Goal: Information Seeking & Learning: Learn about a topic

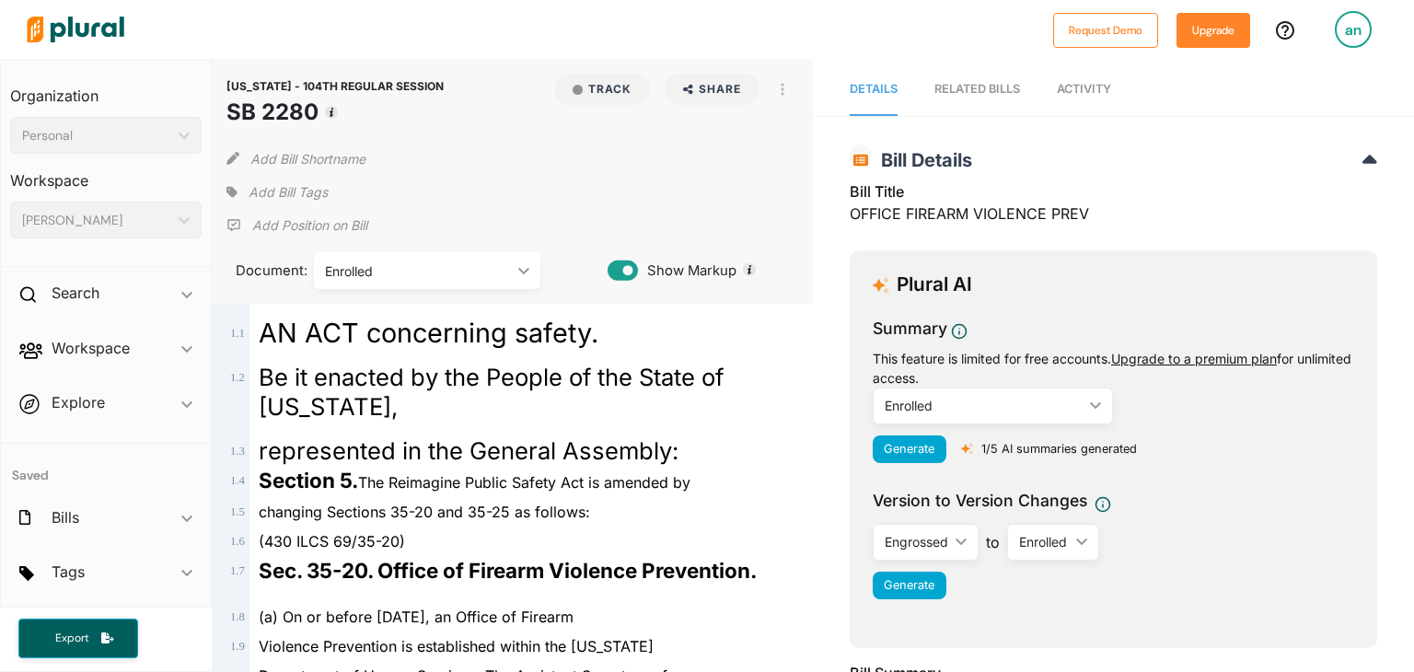
scroll to position [9607, 0]
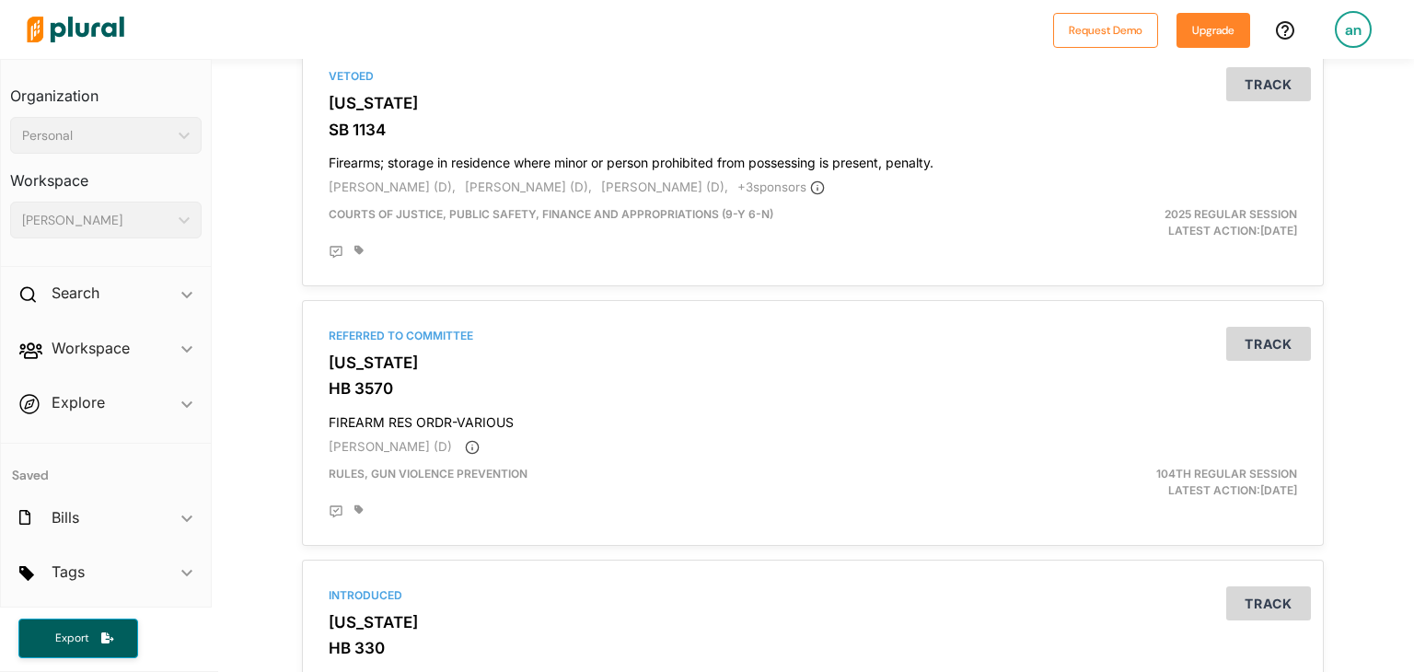
scroll to position [6137, 0]
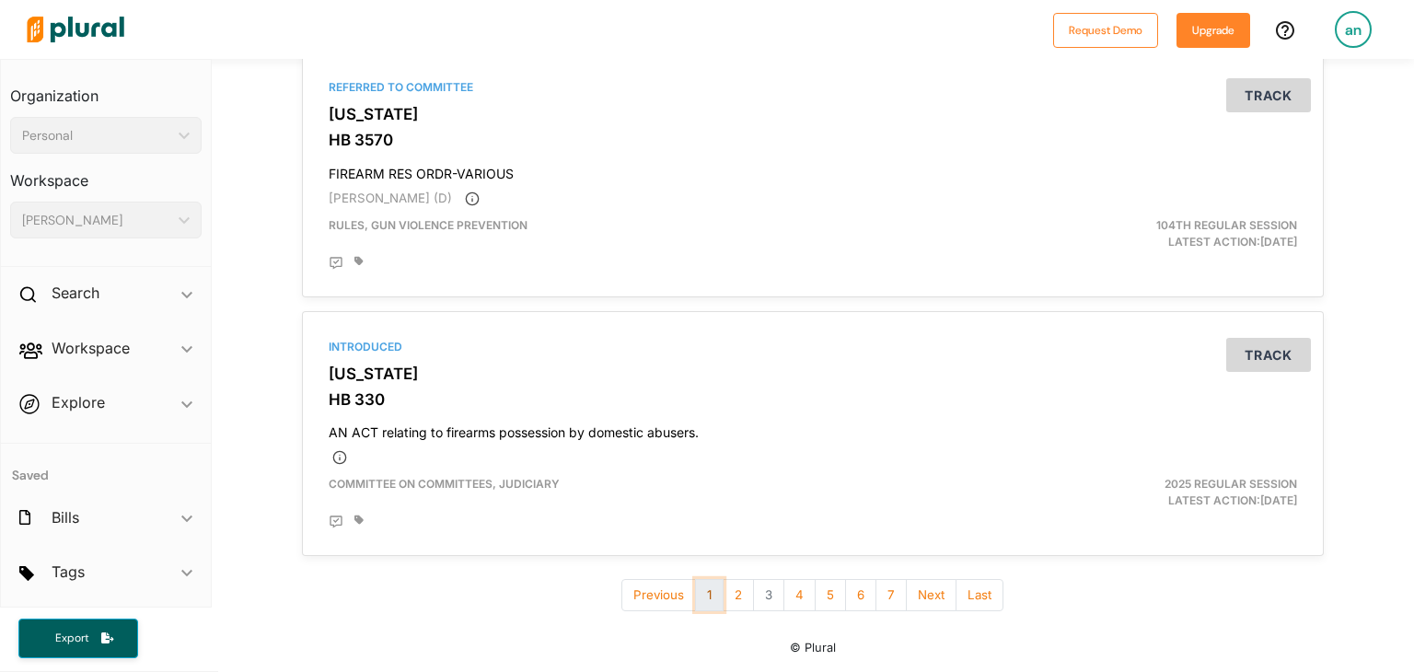
click at [703, 595] on button "1" at bounding box center [709, 595] width 29 height 32
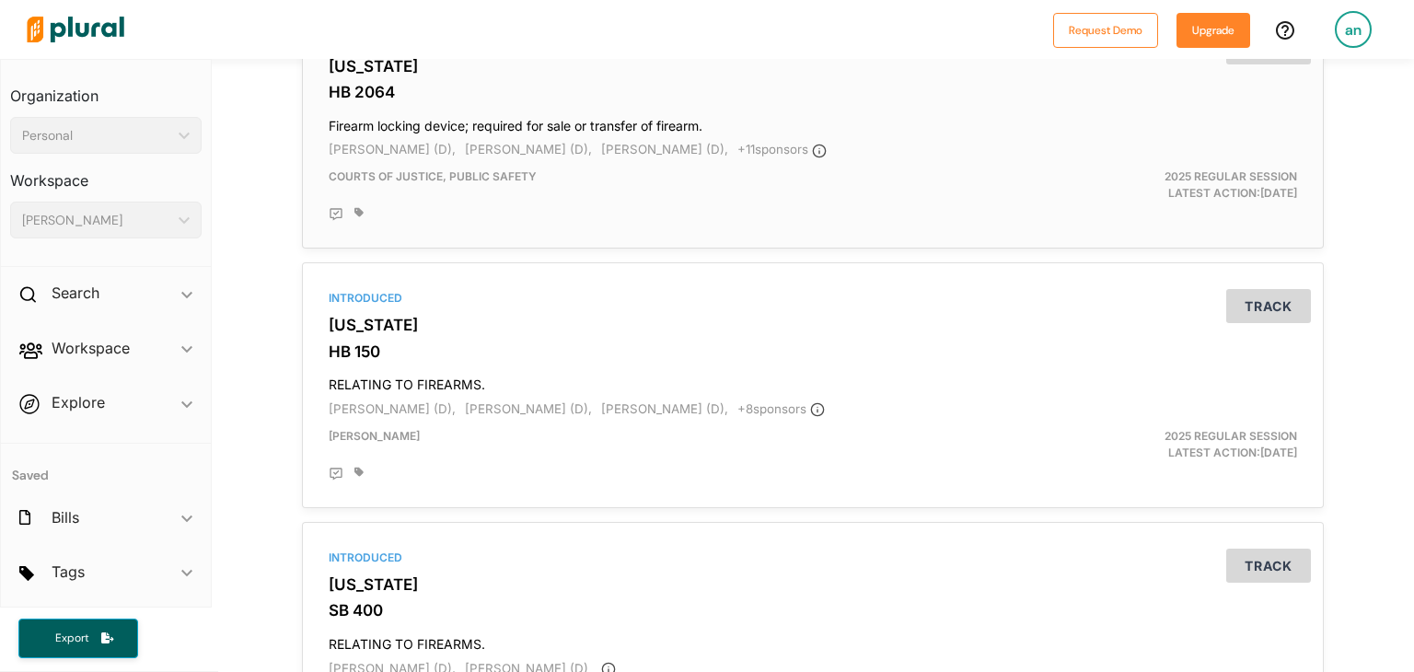
scroll to position [1526, 0]
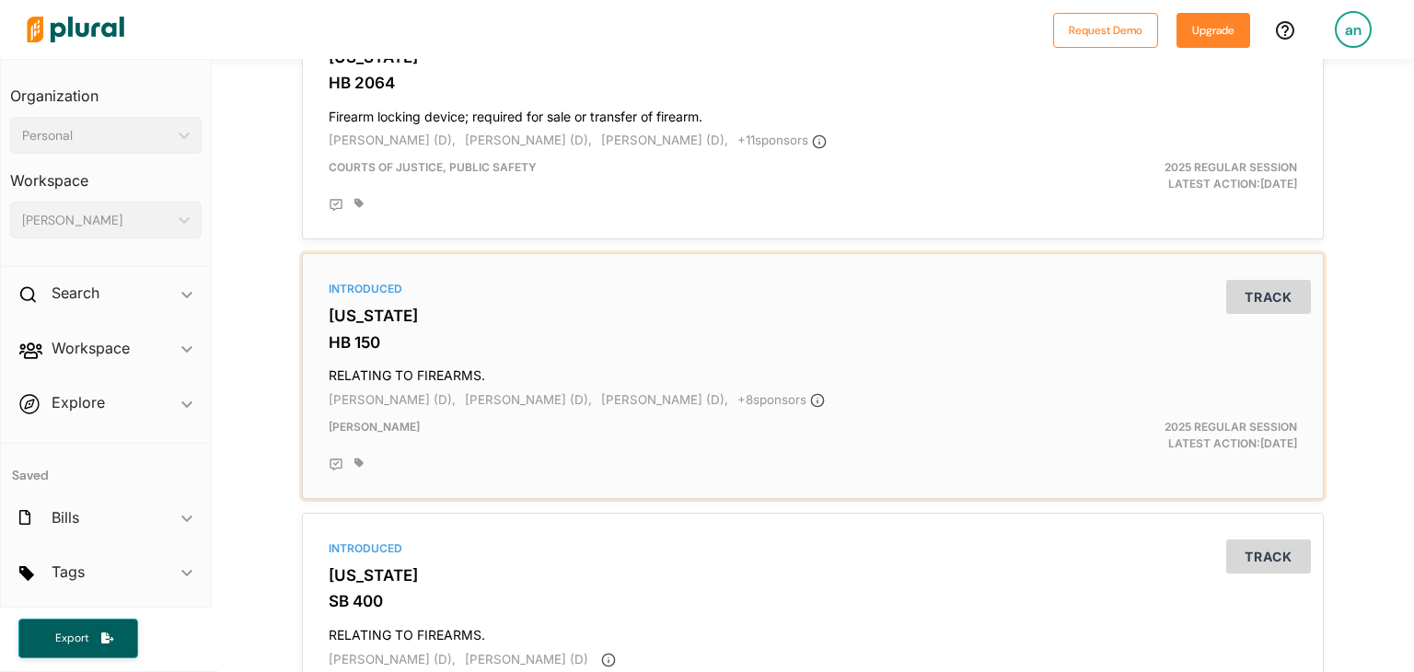
click at [656, 376] on h4 "RELATING TO FIREARMS." at bounding box center [813, 371] width 968 height 25
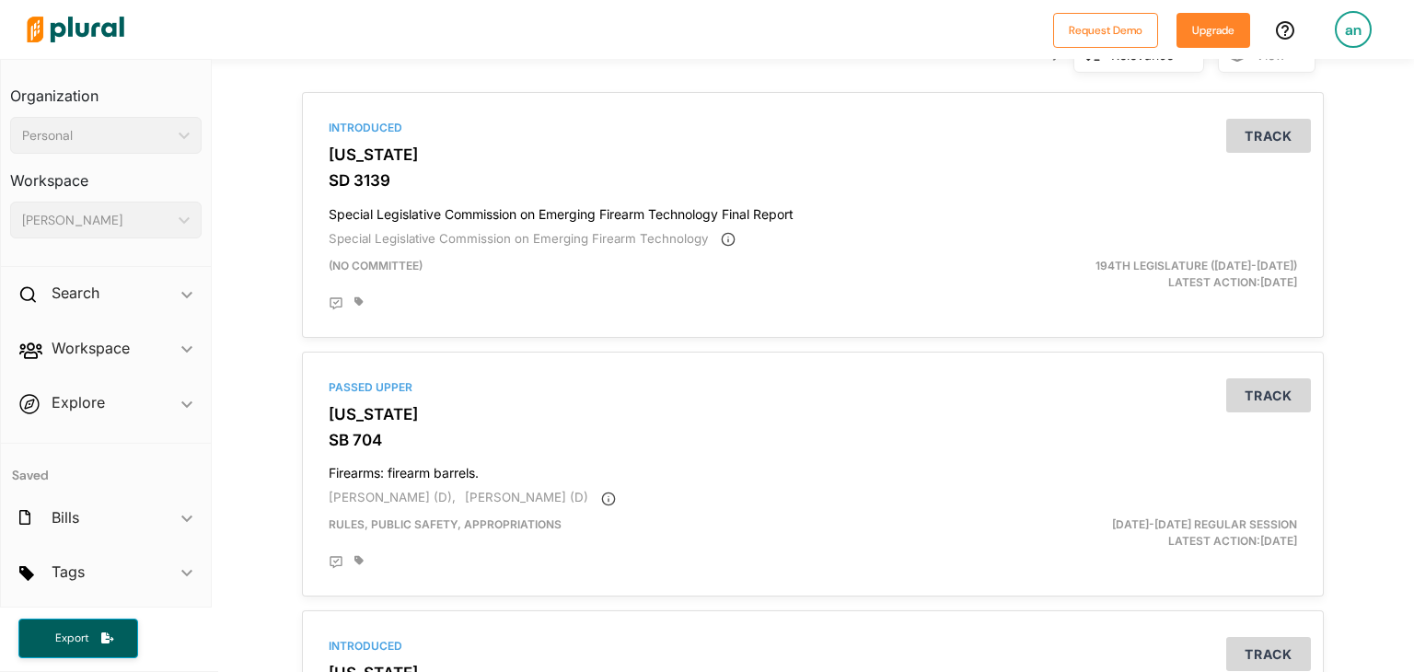
scroll to position [133, 0]
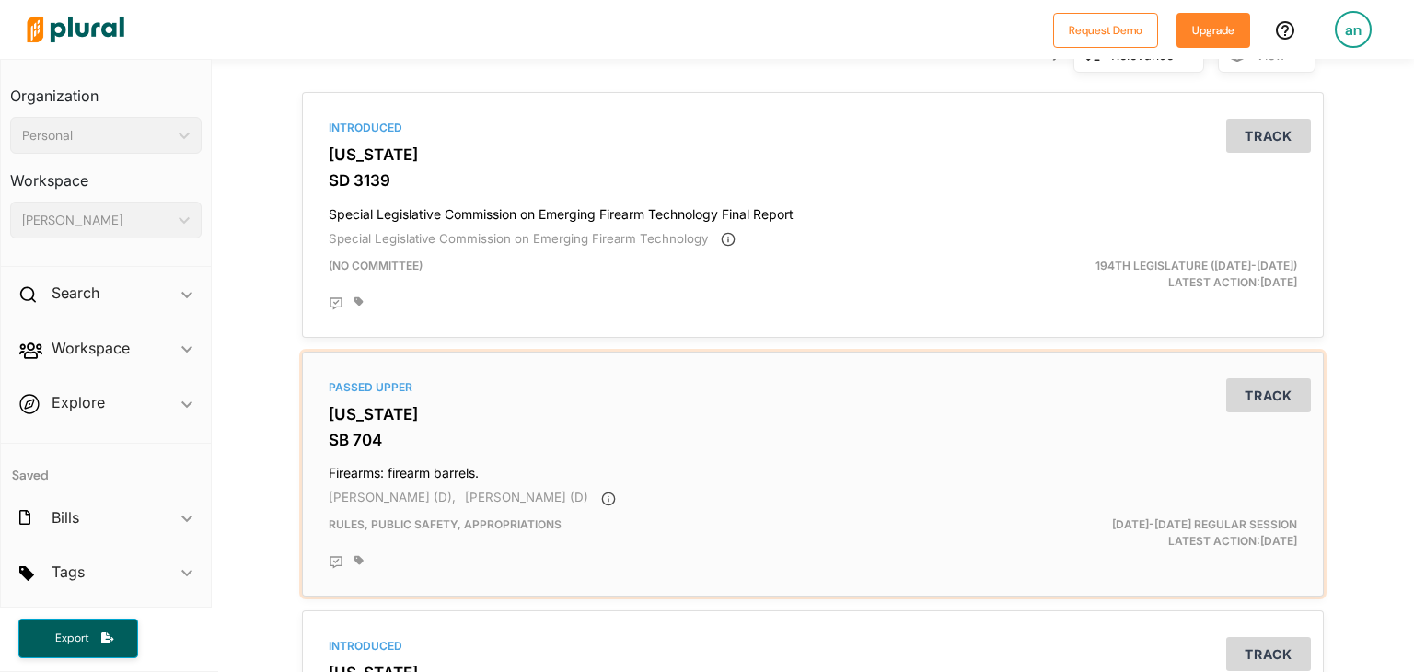
click at [594, 438] on h3 "SB 704" at bounding box center [813, 440] width 968 height 18
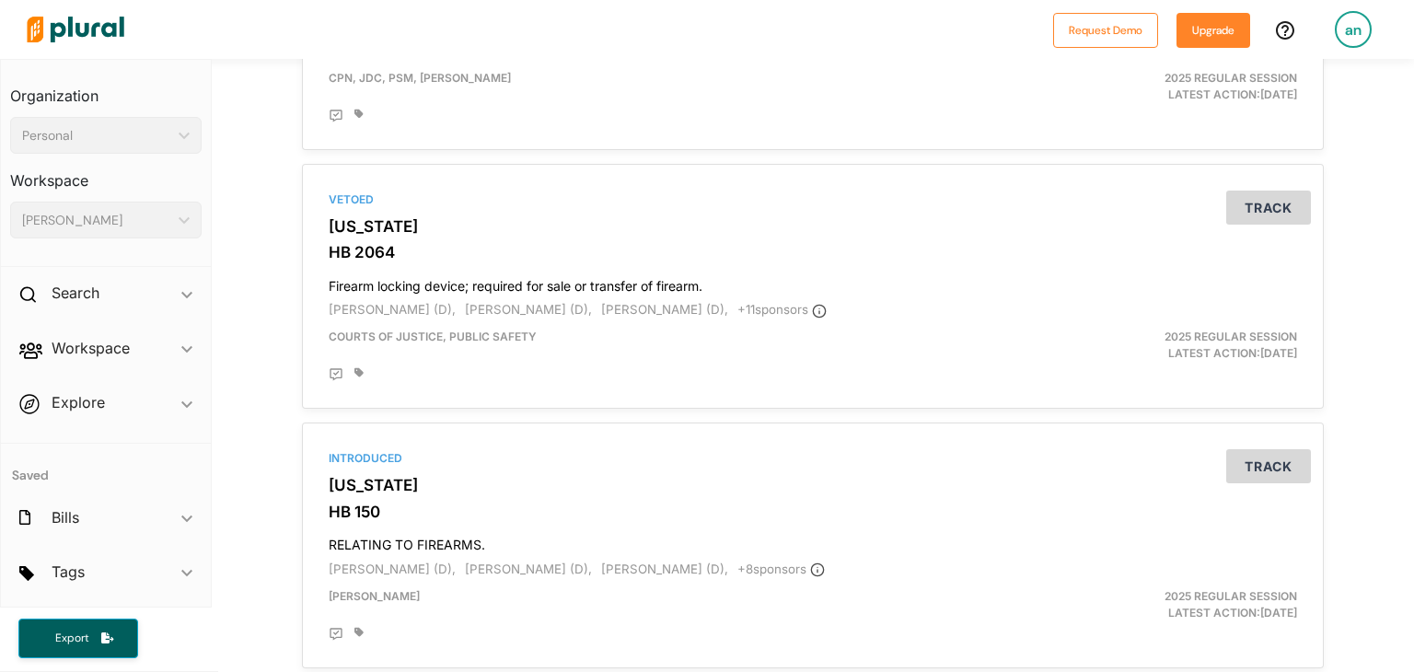
scroll to position [1357, 0]
click at [618, 239] on div "Vetoed Virginia HB 2064 Firearm locking device; required for sale or transfer o…" at bounding box center [812, 285] width 1005 height 229
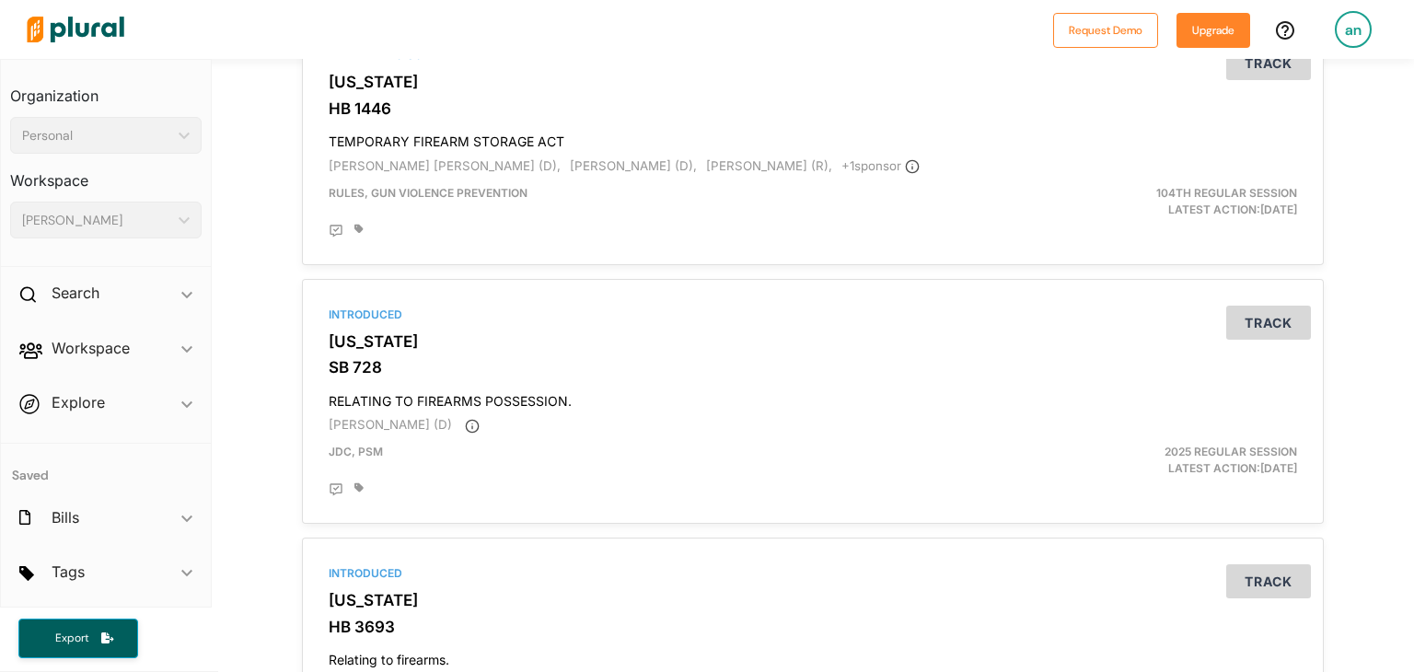
scroll to position [3059, 0]
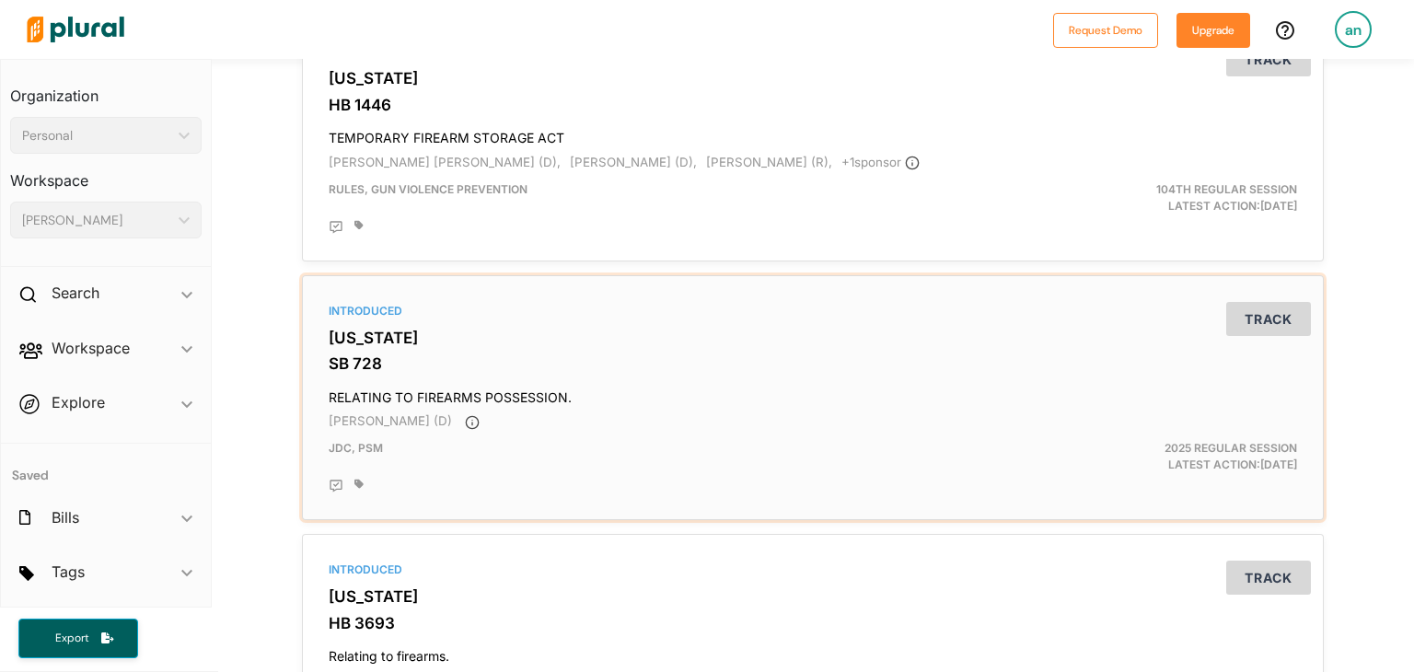
click at [842, 390] on h4 "RELATING TO FIREARMS POSSESSION." at bounding box center [813, 393] width 968 height 25
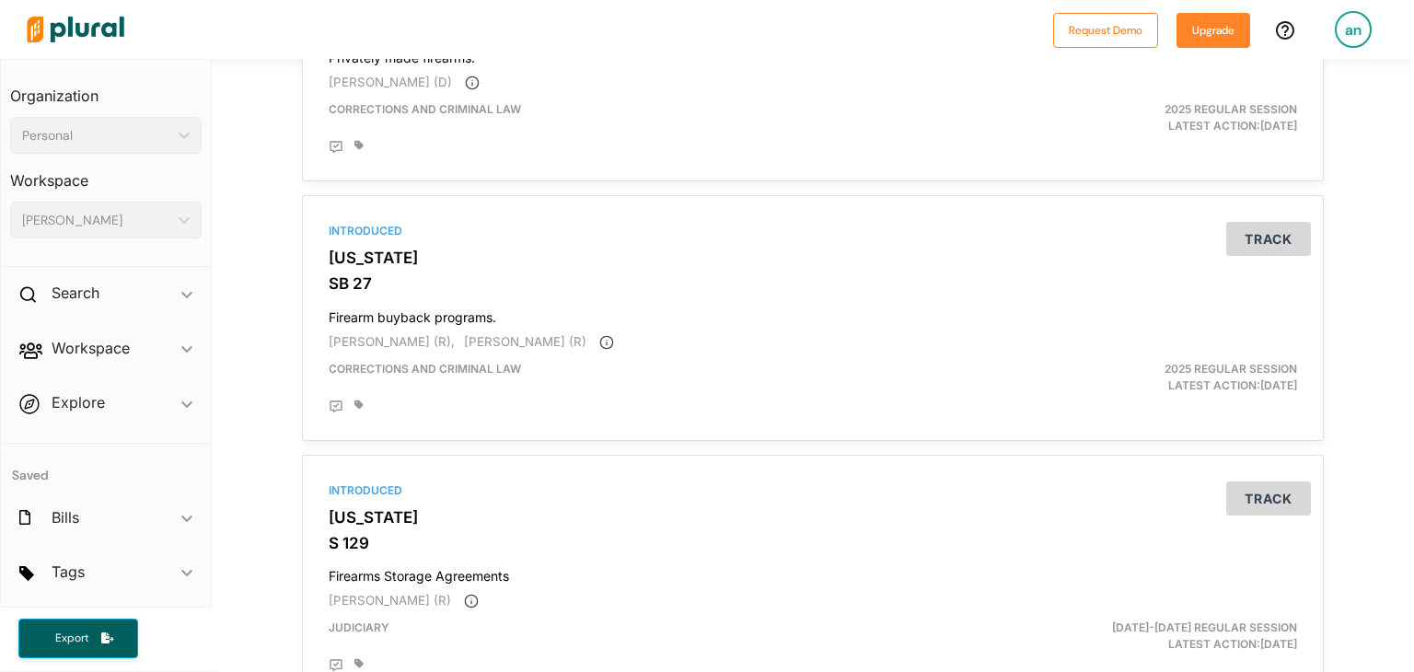
scroll to position [5983, 0]
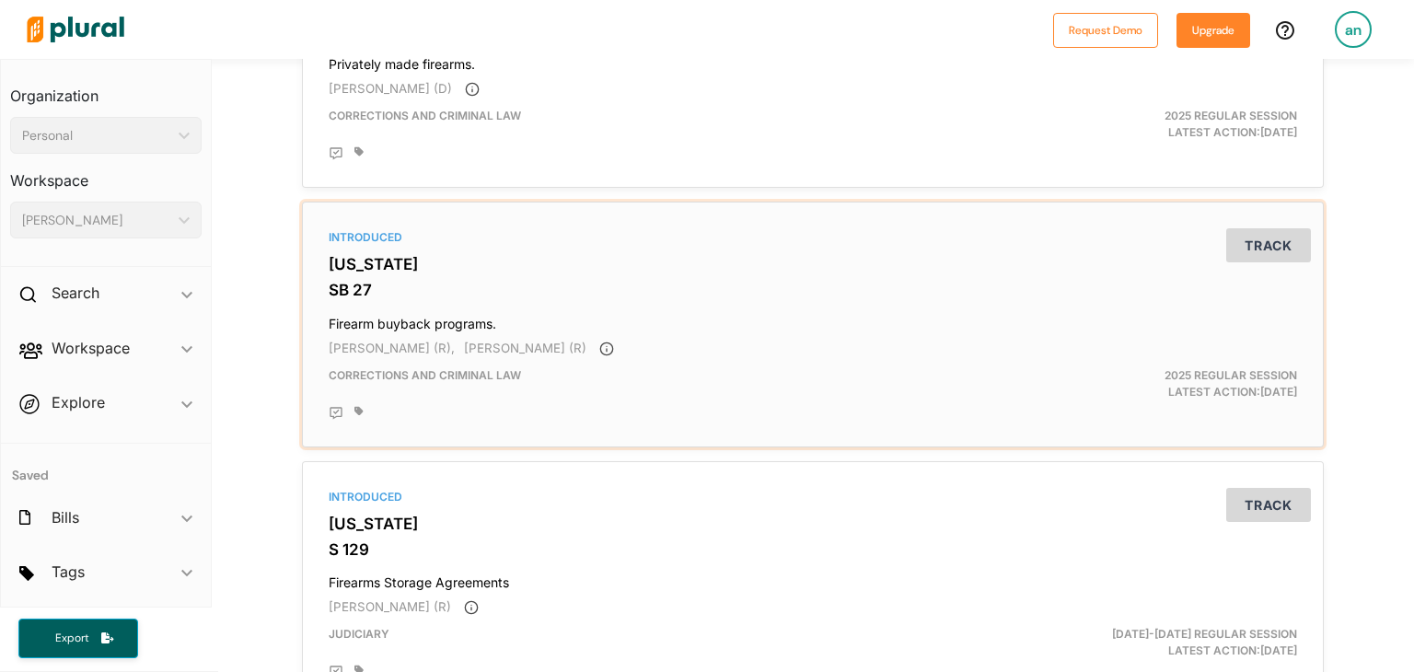
click at [666, 306] on div "Introduced Indiana SB 27 Firearm buyback programs. Jim Tomes (R), Blake Doriot …" at bounding box center [812, 324] width 1005 height 229
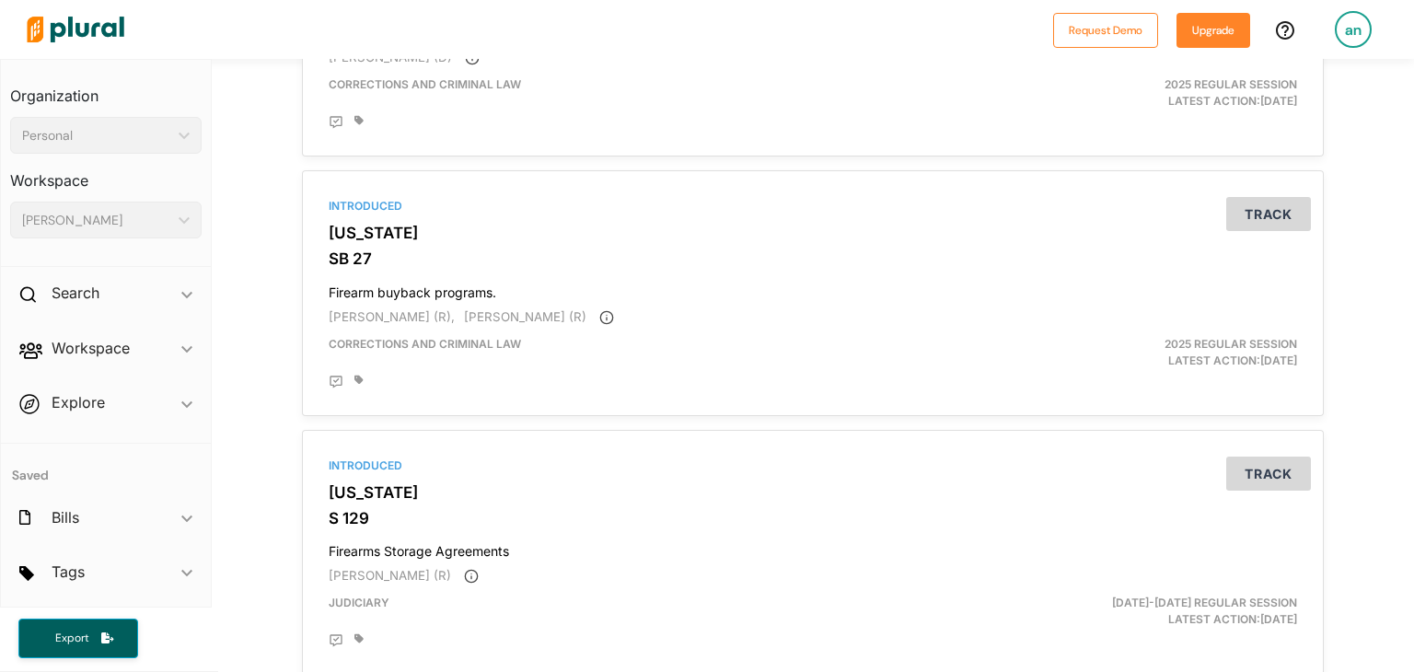
scroll to position [6137, 0]
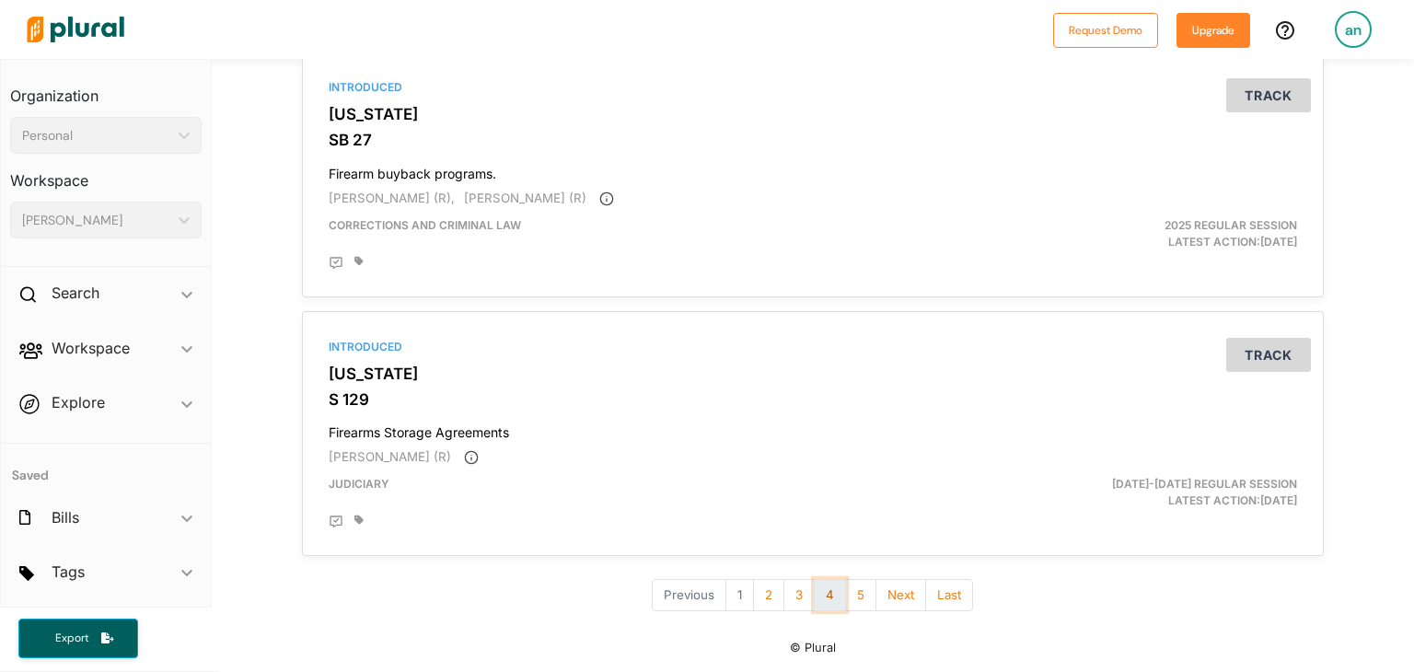
click at [820, 597] on button "4" at bounding box center [830, 595] width 32 height 32
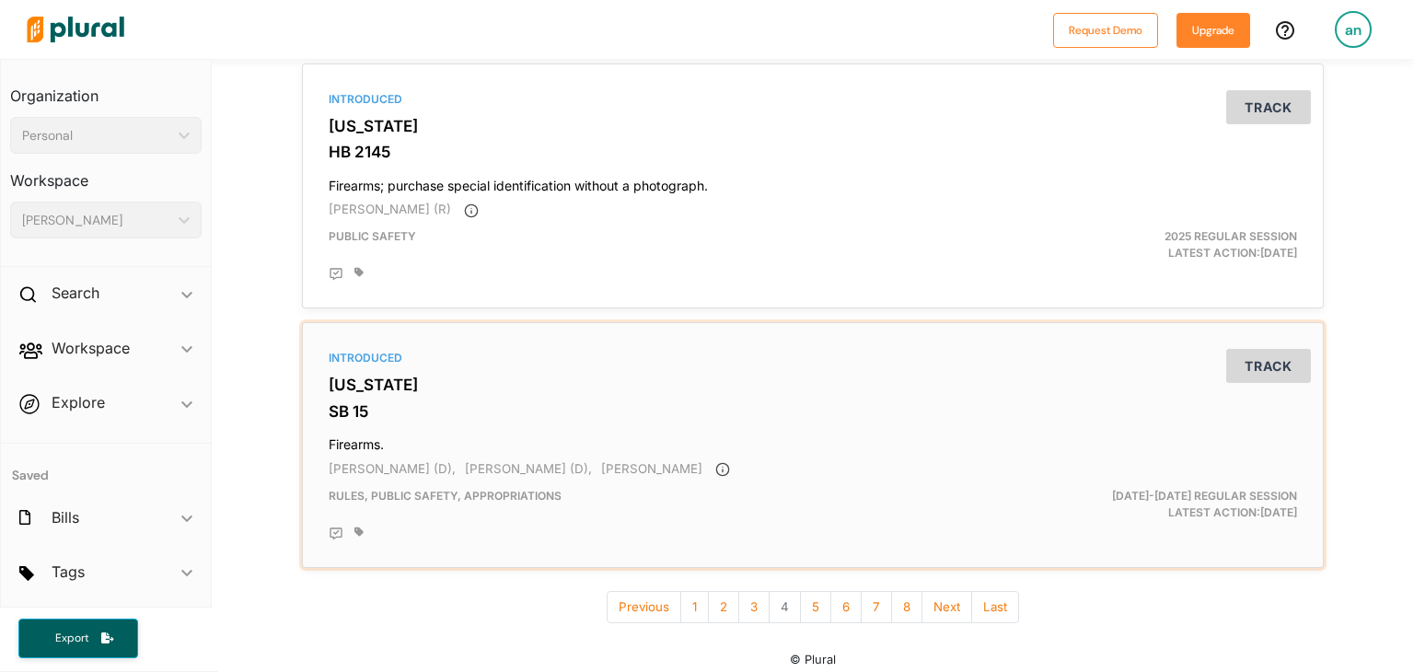
click at [599, 362] on div "Introduced" at bounding box center [813, 358] width 968 height 17
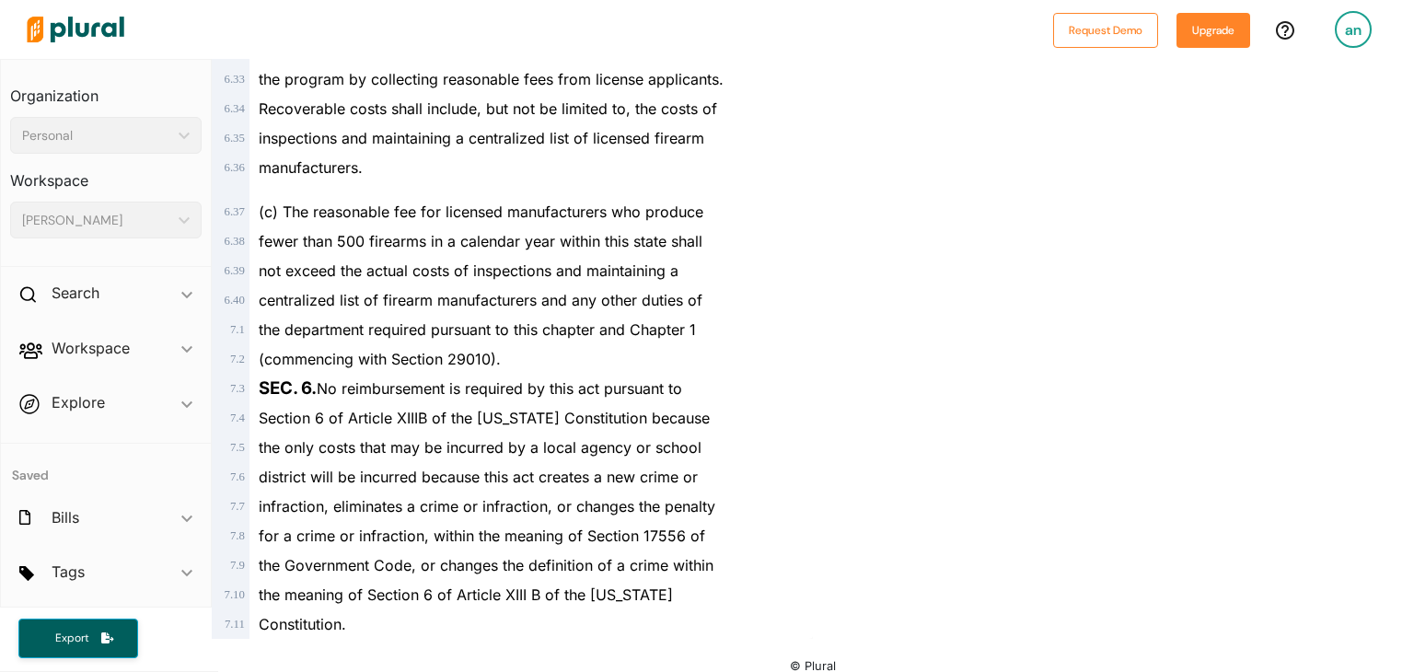
scroll to position [5151, 0]
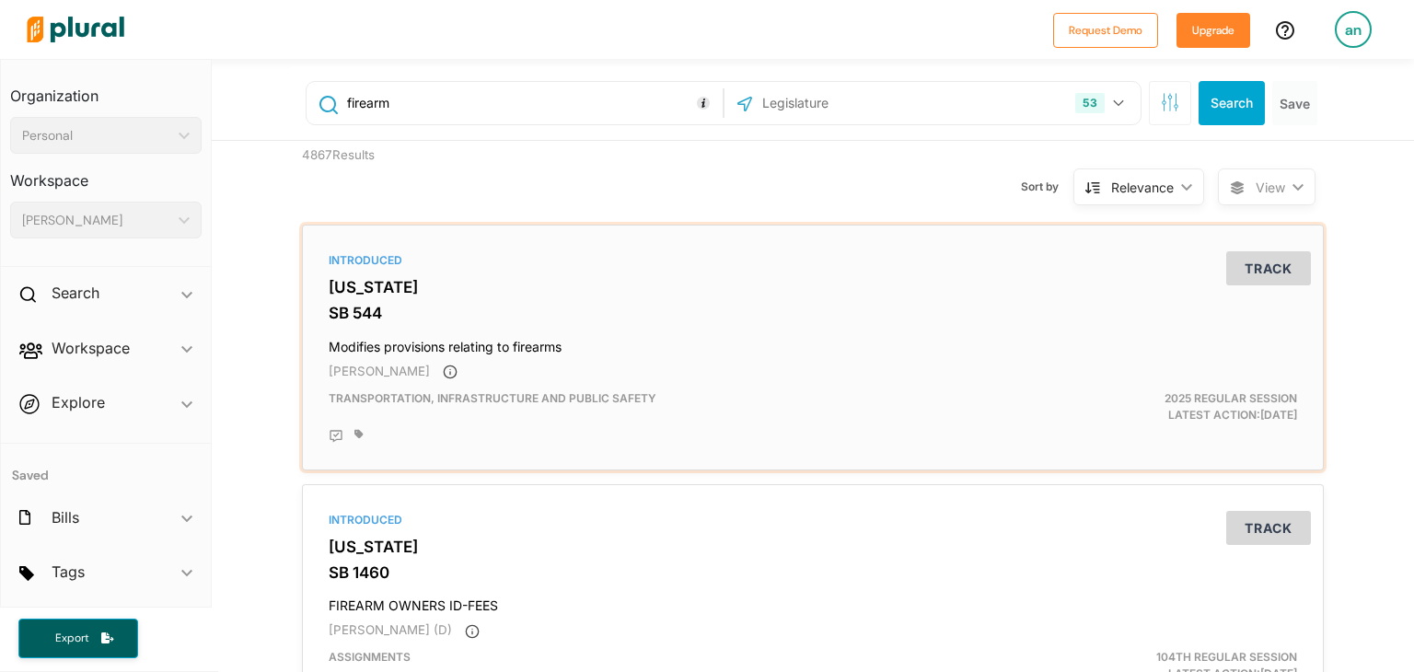
click at [960, 380] on div "Lewis" at bounding box center [813, 372] width 968 height 18
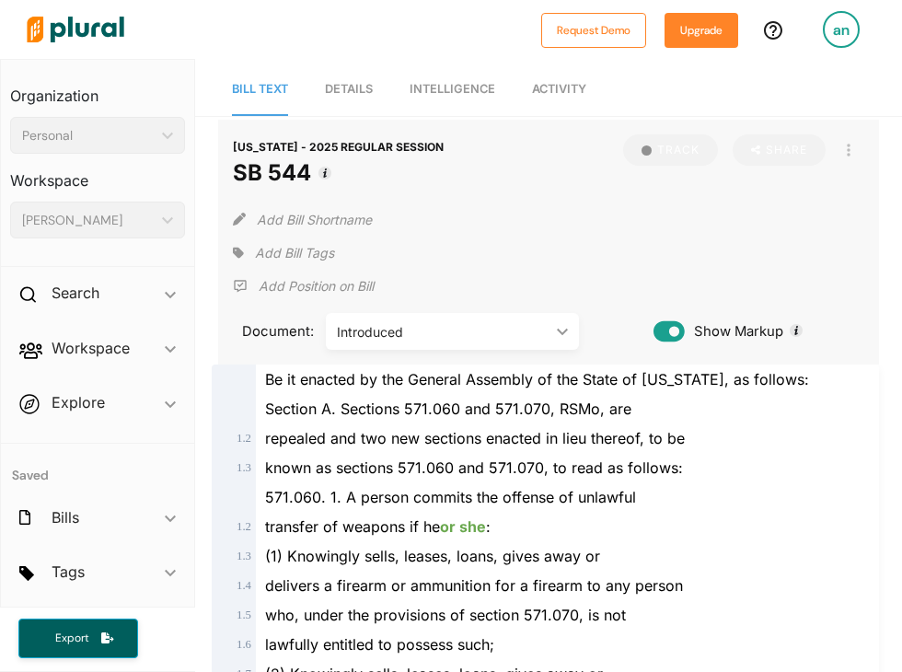
click at [367, 75] on link "Details" at bounding box center [349, 90] width 48 height 52
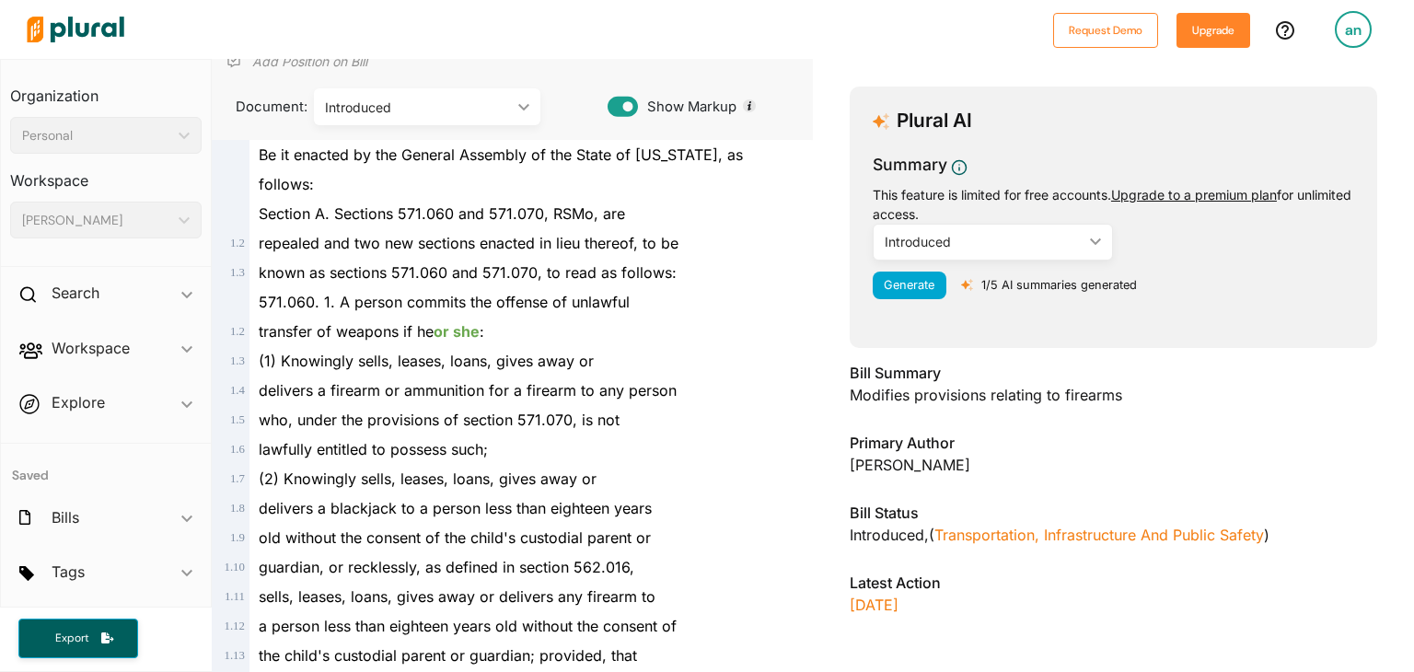
scroll to position [166, 0]
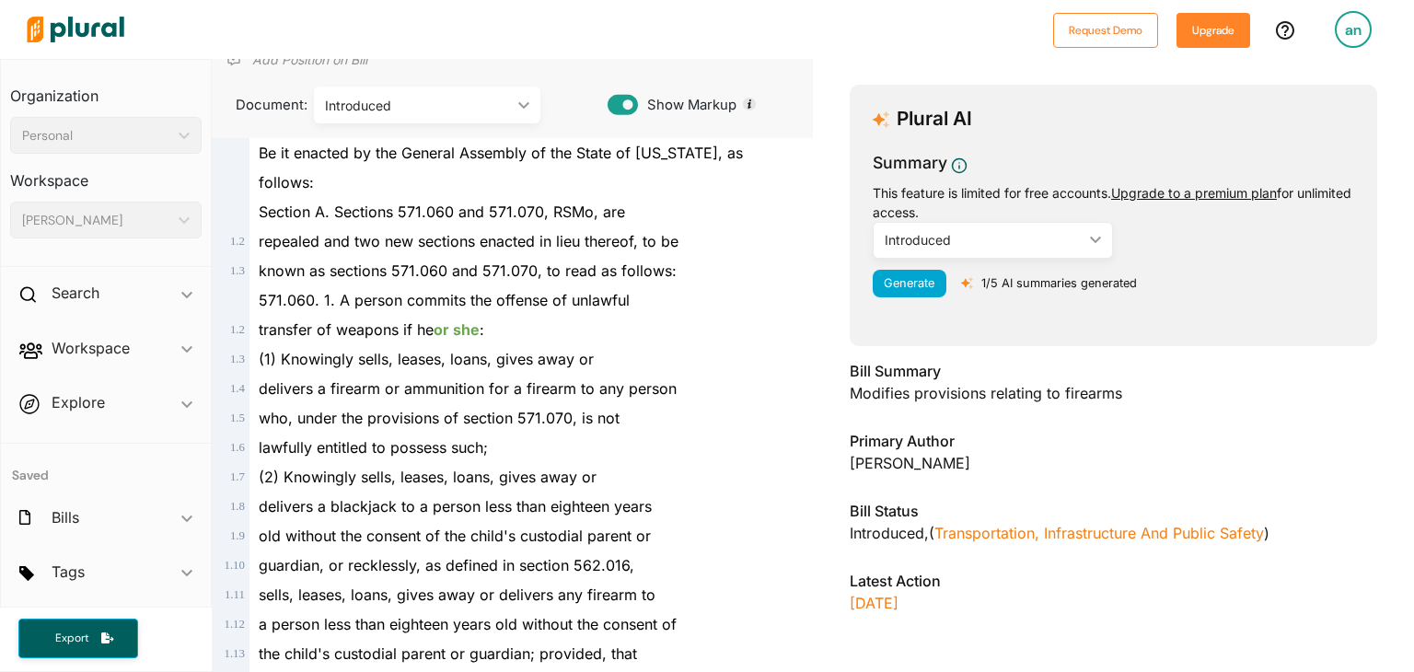
drag, startPoint x: 488, startPoint y: 191, endPoint x: 652, endPoint y: 652, distance: 488.7
click at [652, 671] on span "this does not prohibit the delivery of such weapons to any" at bounding box center [461, 683] width 404 height 18
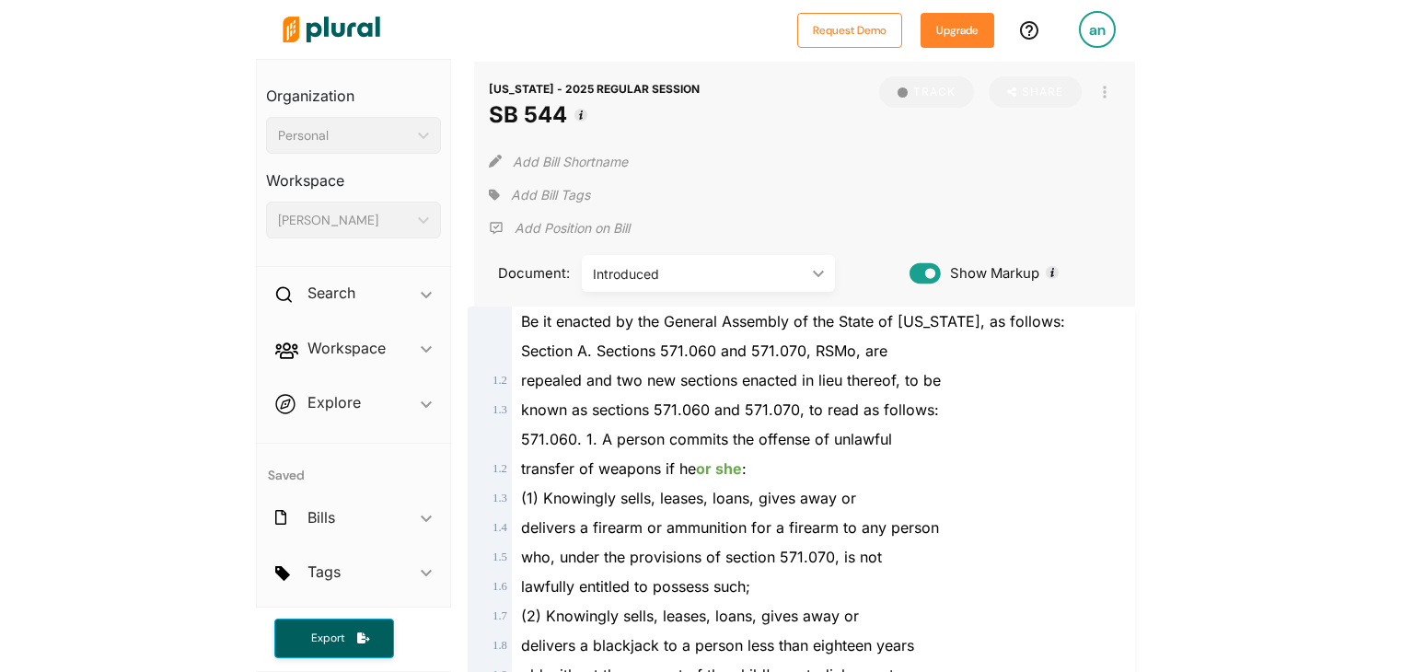
scroll to position [29, 0]
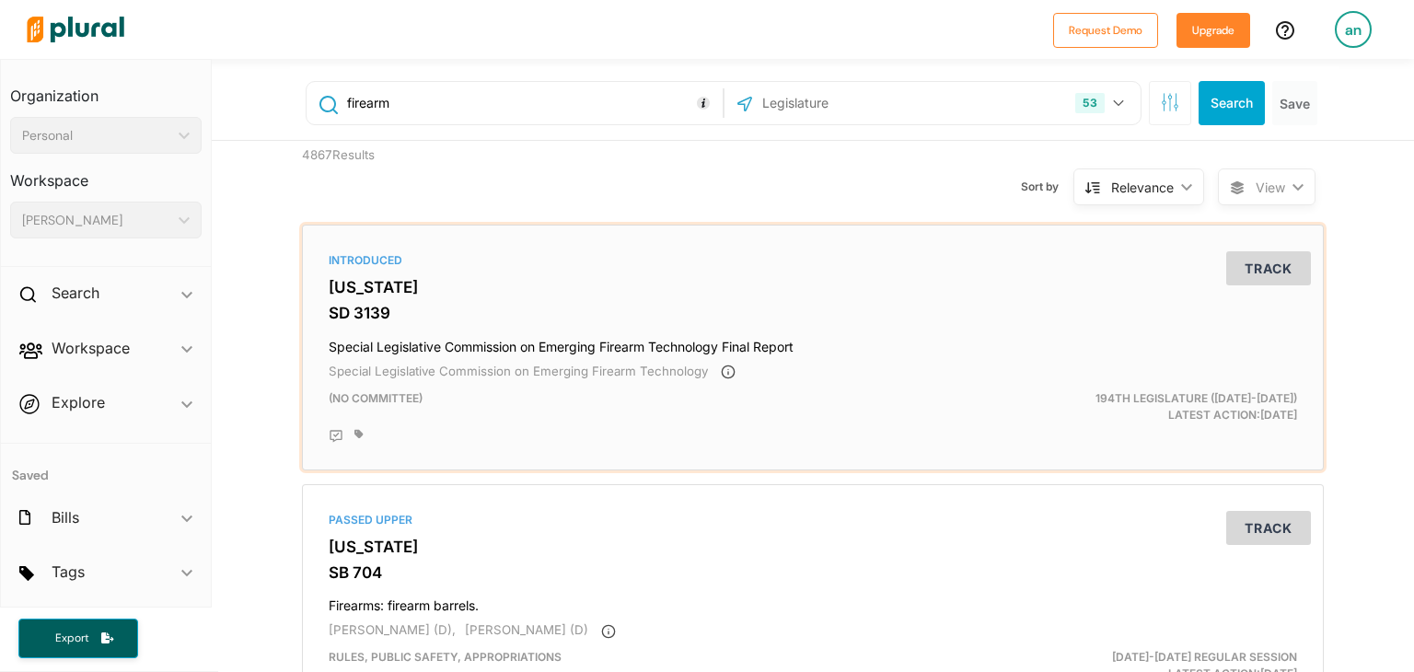
click at [710, 300] on div "Introduced Massachusetts SD 3139 Special Legislative Commission on Emerging Fir…" at bounding box center [812, 347] width 1005 height 229
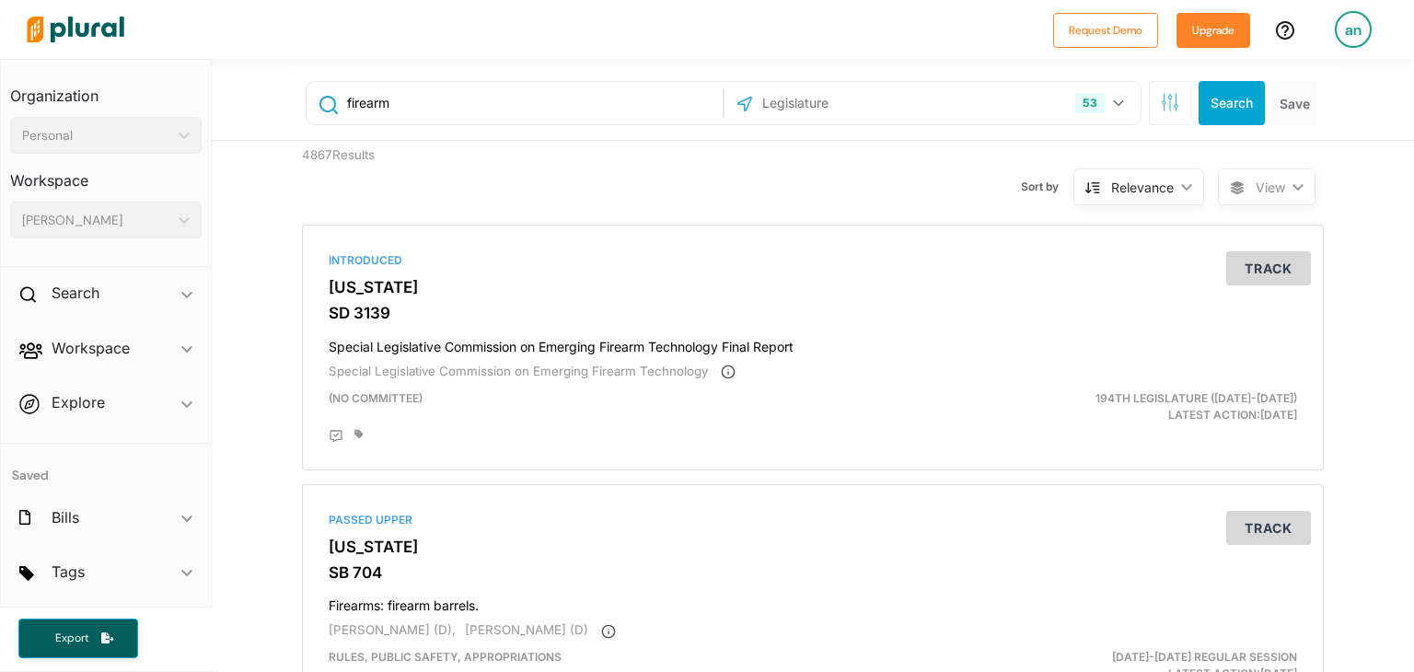
click at [855, 83] on div "53 US Congress Alabama Alaska Arizona Arkansas California Colorado Connecticut …" at bounding box center [932, 103] width 416 height 42
click at [853, 115] on input "text" at bounding box center [858, 103] width 197 height 35
click at [1113, 99] on icon "button" at bounding box center [1118, 102] width 11 height 7
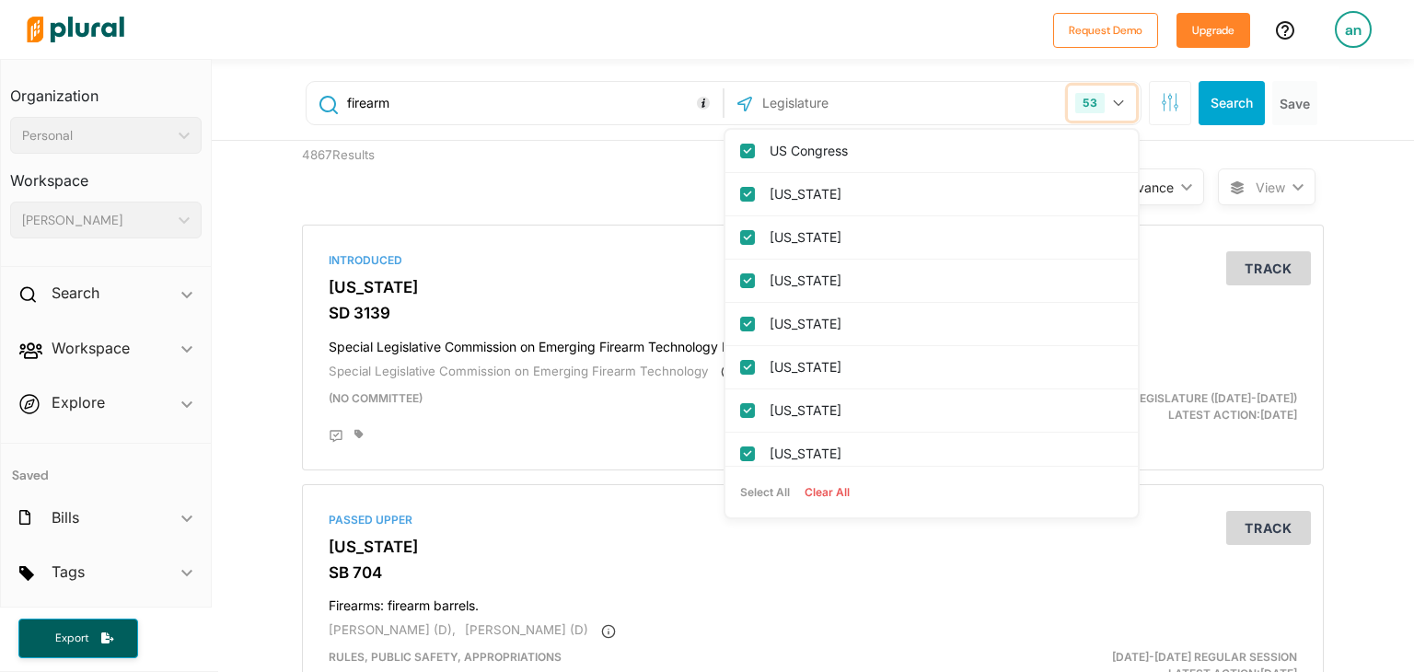
click at [1113, 99] on icon "button" at bounding box center [1118, 102] width 11 height 7
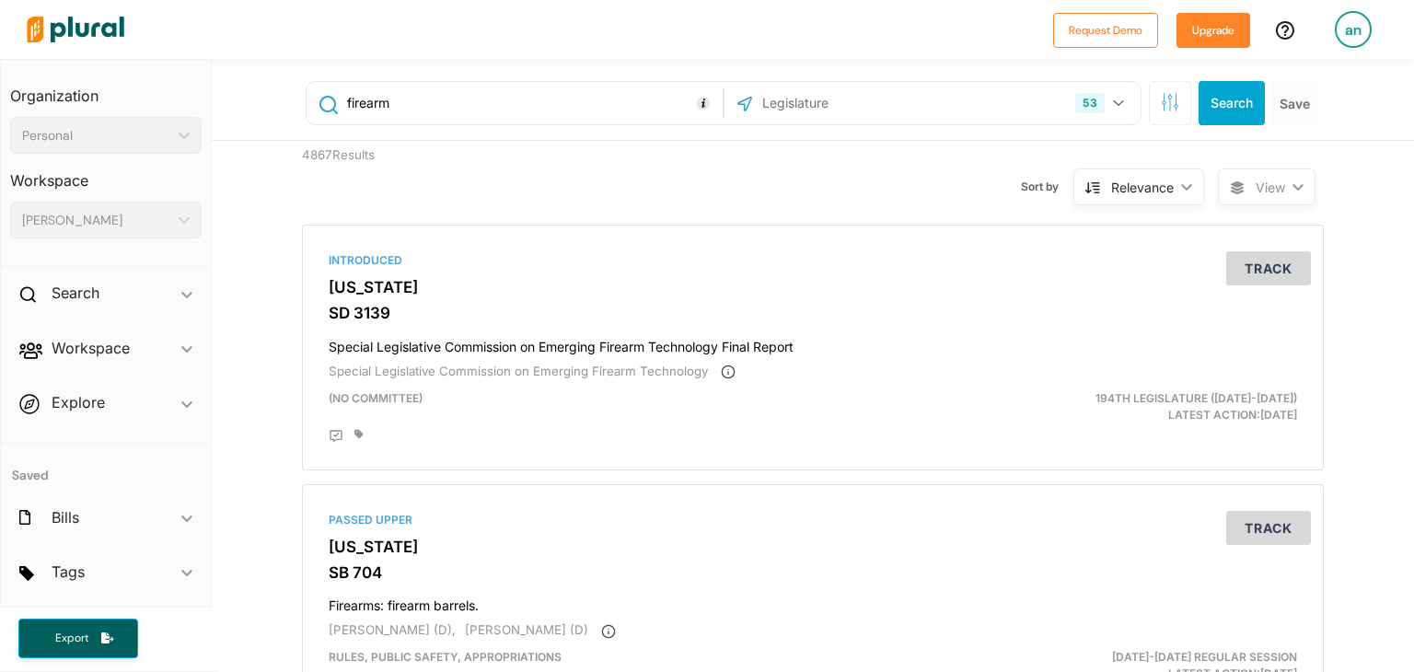
click at [583, 102] on input "firearm" at bounding box center [531, 103] width 373 height 35
type input "f"
click at [1201, 99] on button "Search" at bounding box center [1231, 103] width 66 height 44
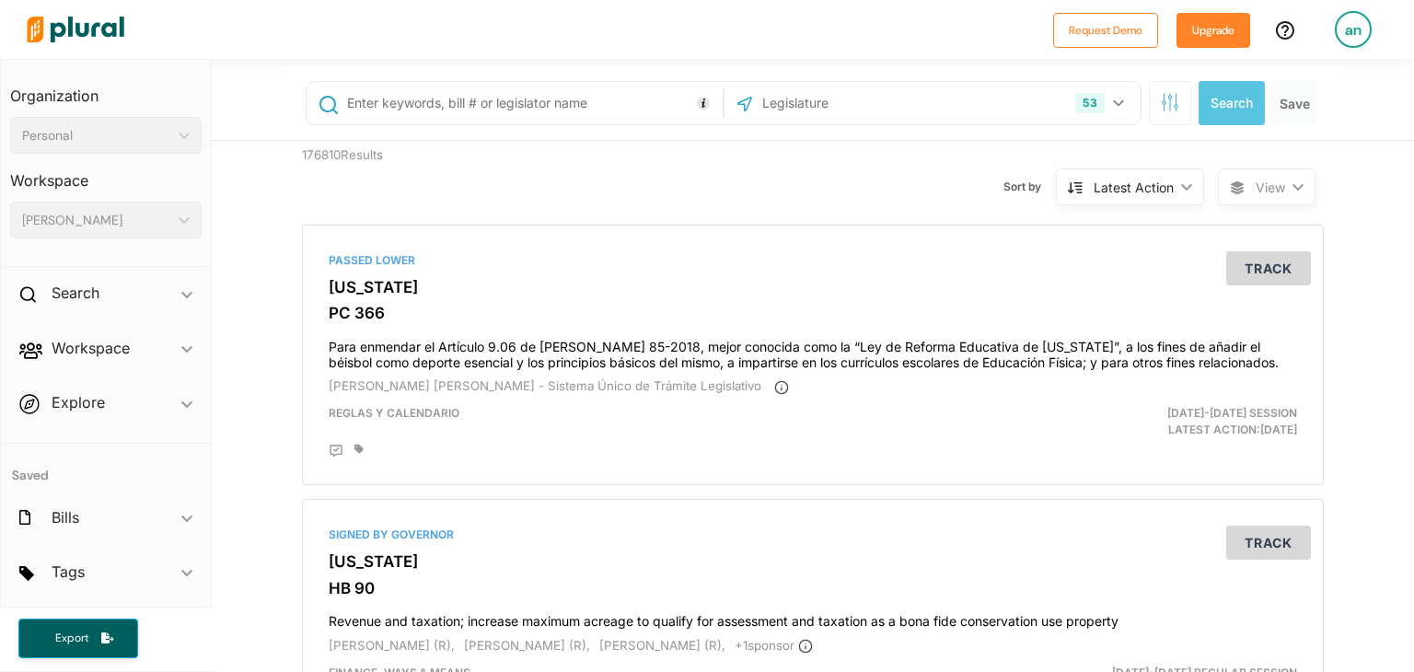
click at [505, 100] on input "text" at bounding box center [531, 103] width 373 height 35
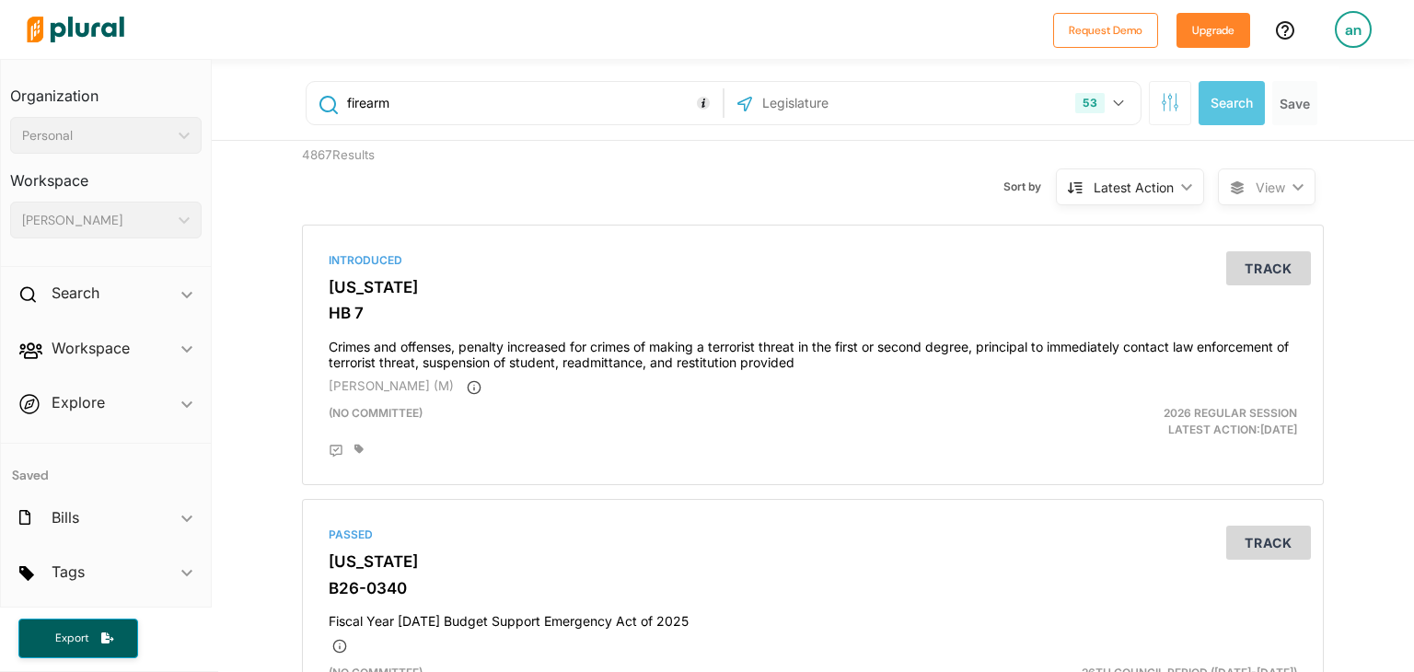
click at [405, 100] on input "firearm" at bounding box center [531, 103] width 373 height 35
type input "shooting"
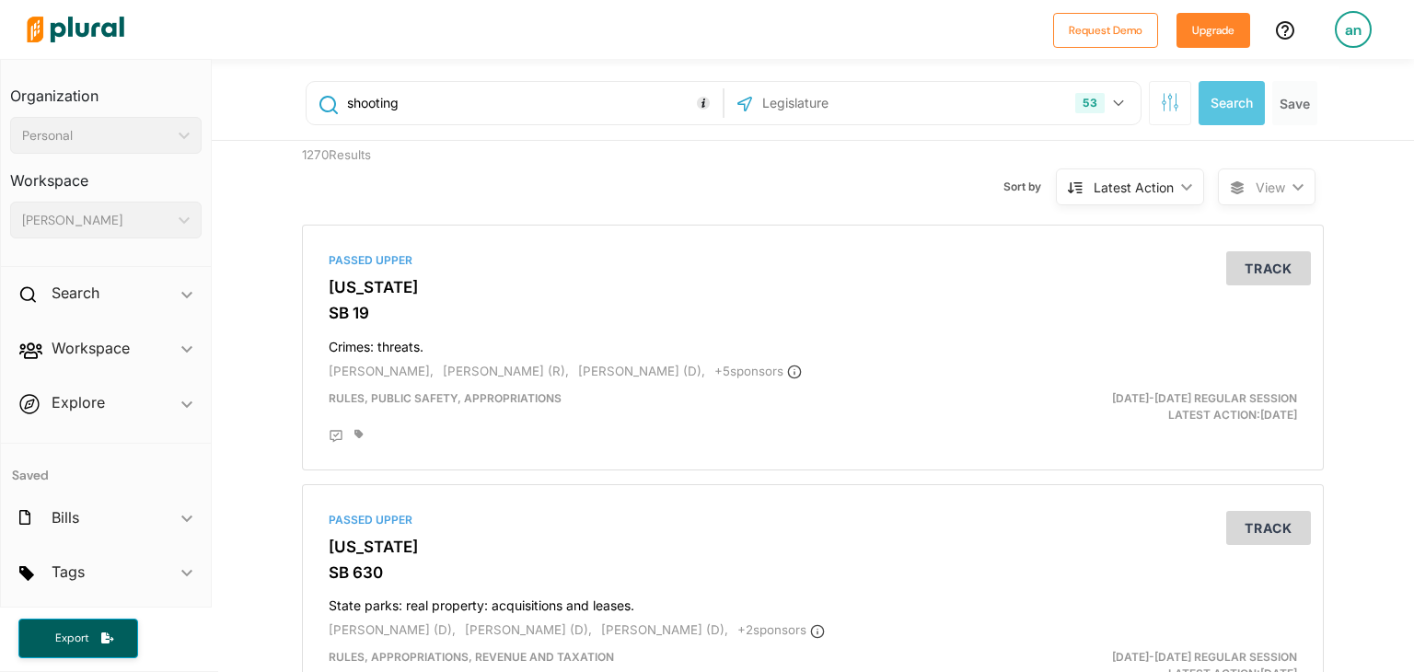
click at [424, 100] on input "shooting" at bounding box center [531, 103] width 373 height 35
click at [367, 86] on input "text" at bounding box center [531, 103] width 373 height 35
type input "firearm"
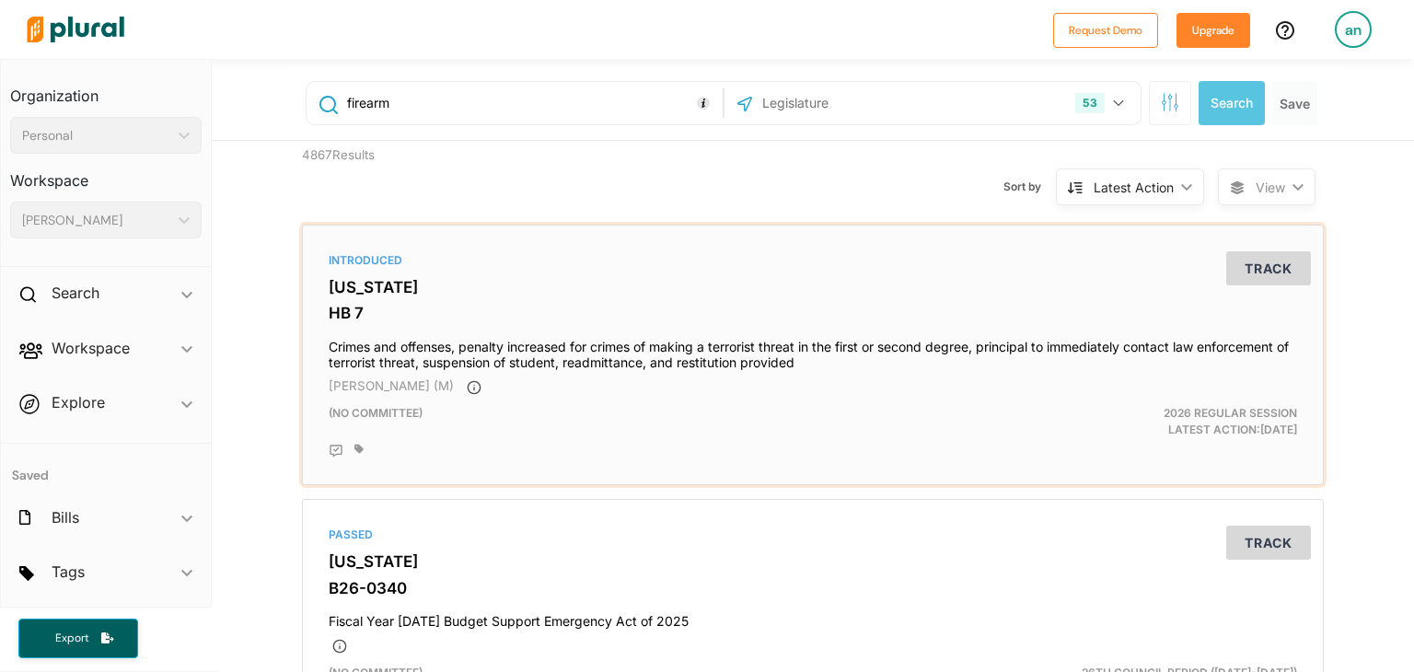
click at [346, 288] on h3 "[US_STATE]" at bounding box center [813, 287] width 968 height 18
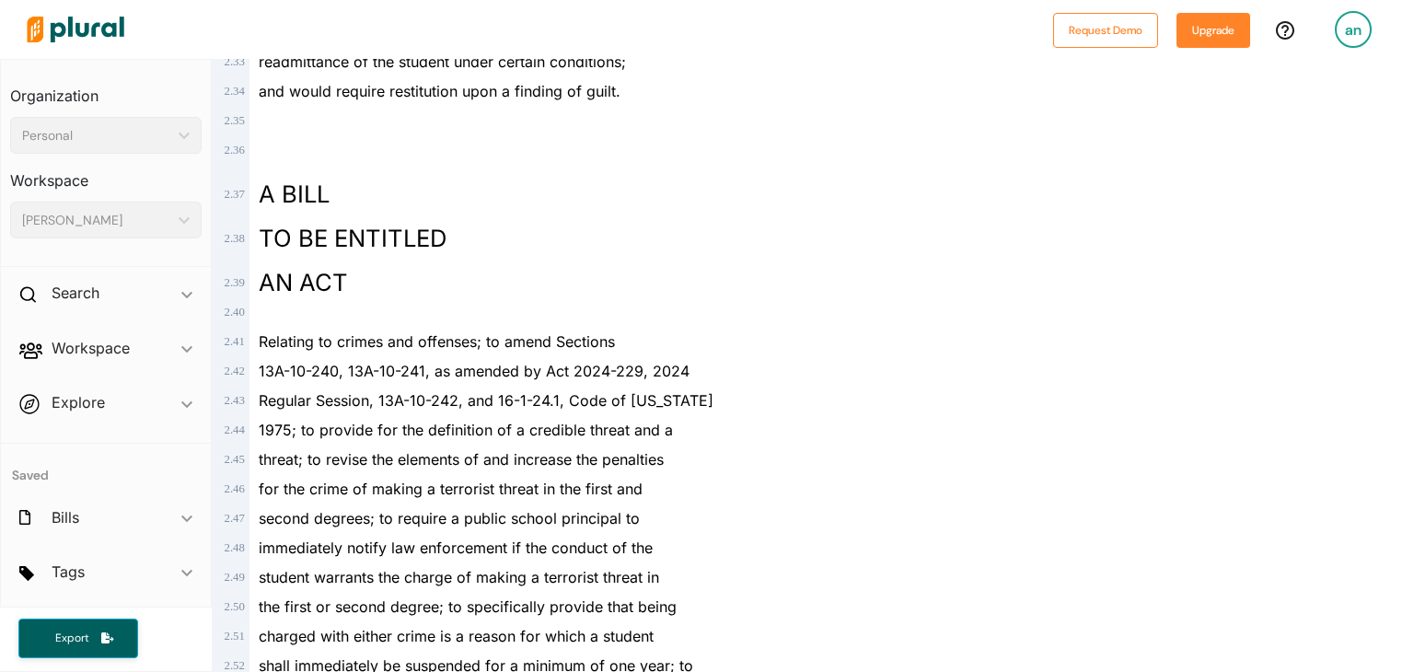
scroll to position [1774, 0]
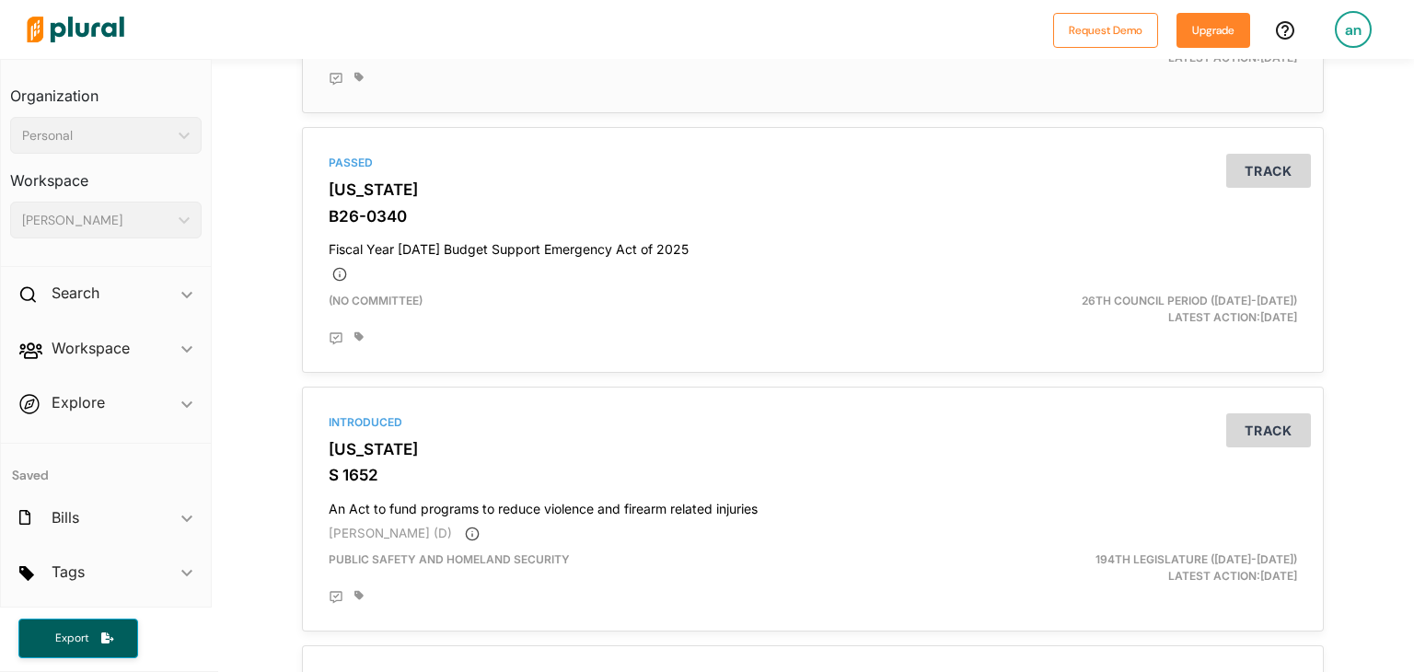
scroll to position [375, 0]
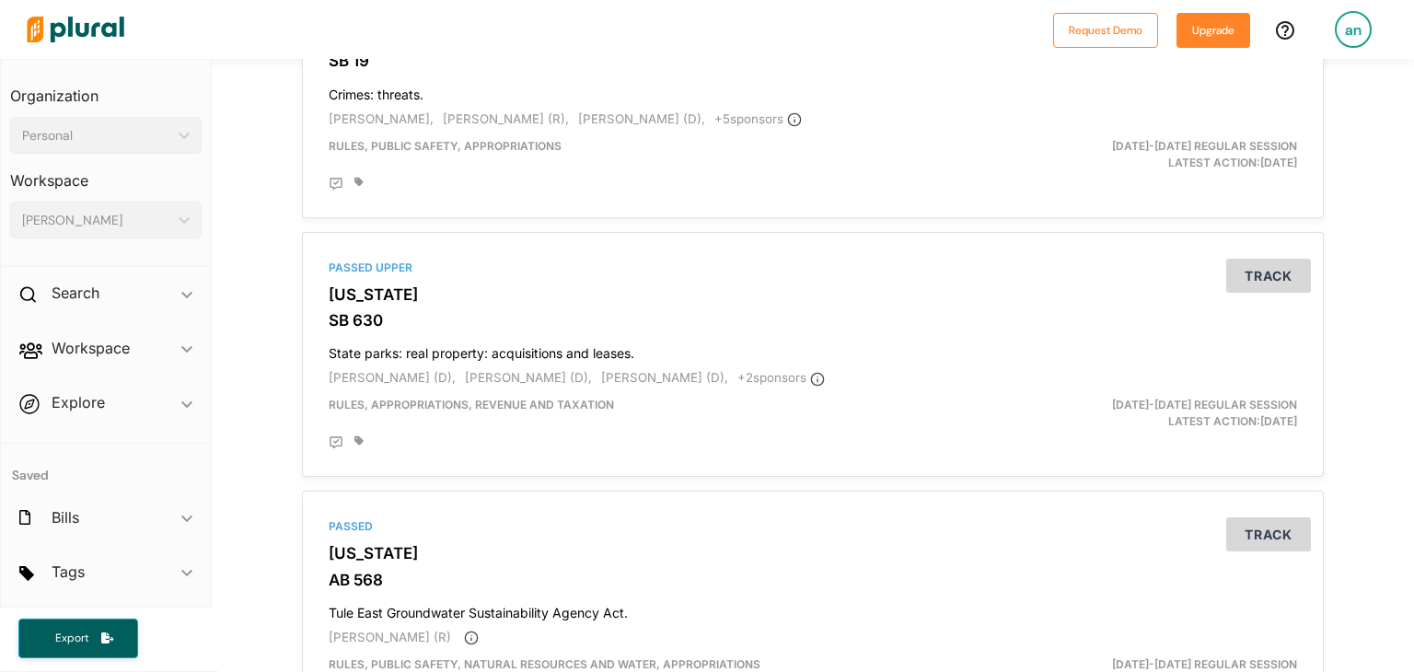
scroll to position [256, 0]
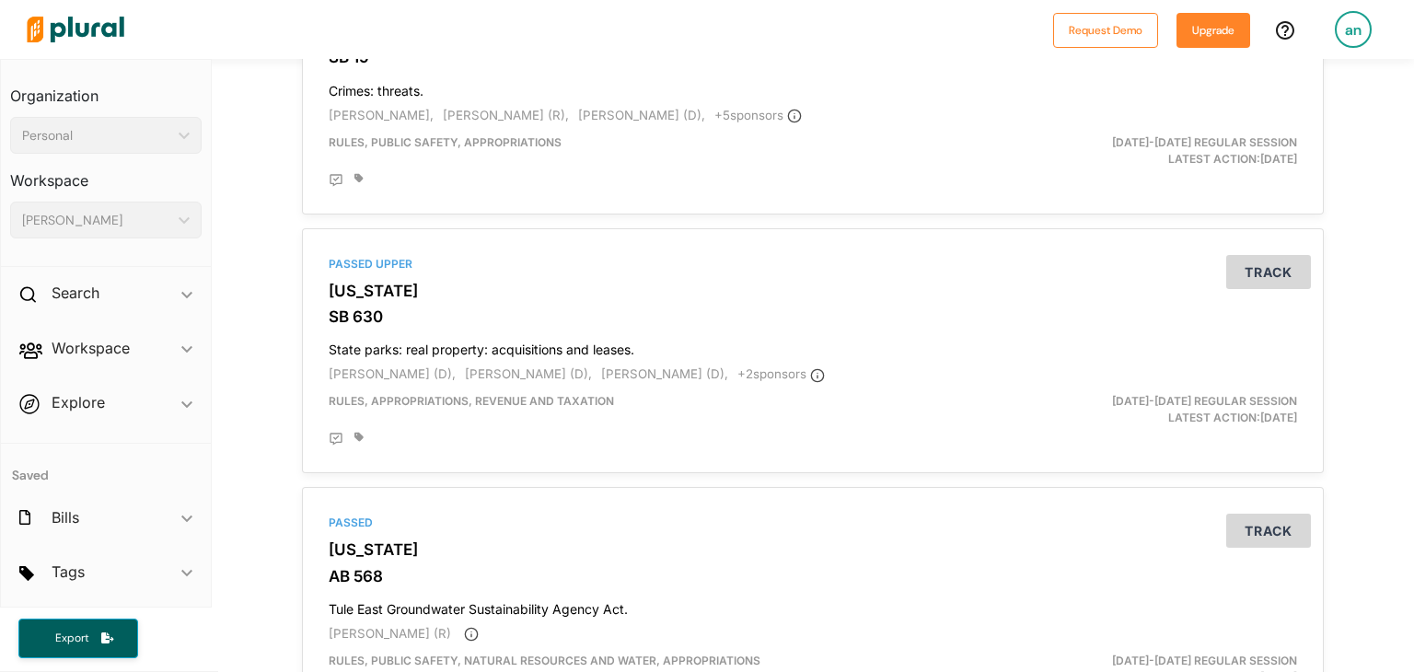
type input "firearm"
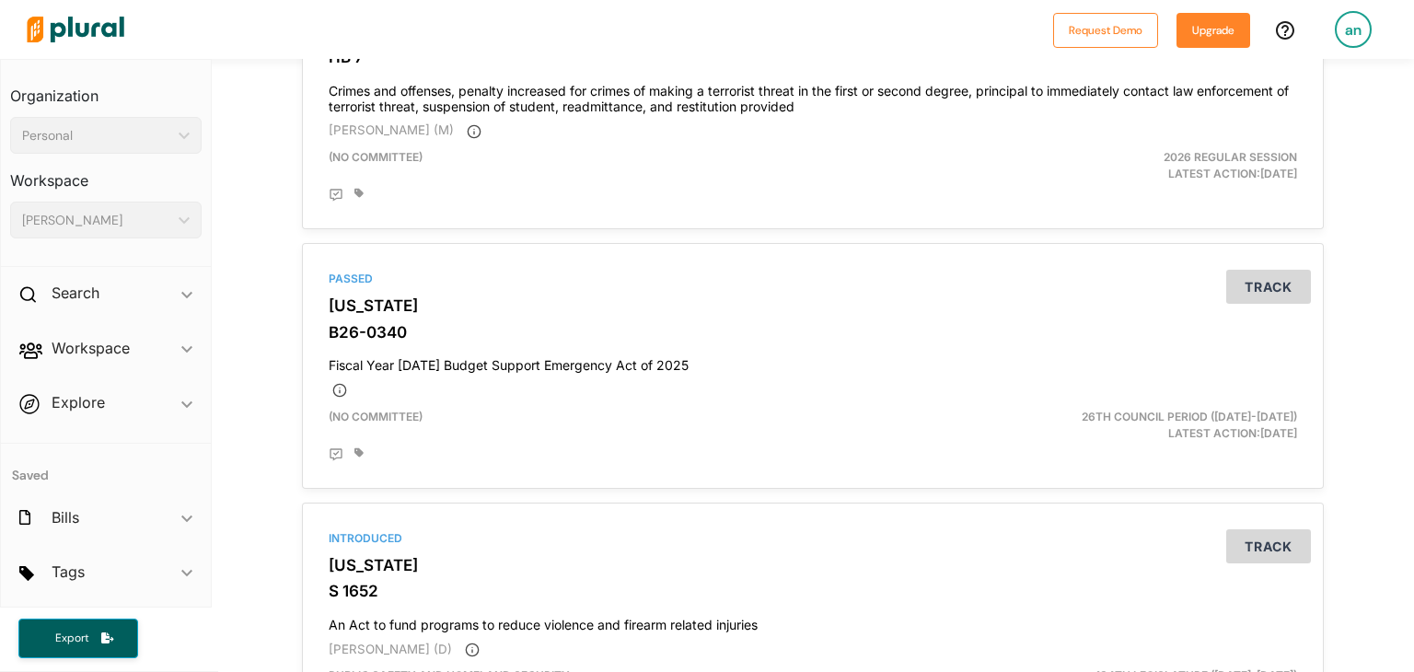
scroll to position [2346, 0]
